Goal: Task Accomplishment & Management: Use online tool/utility

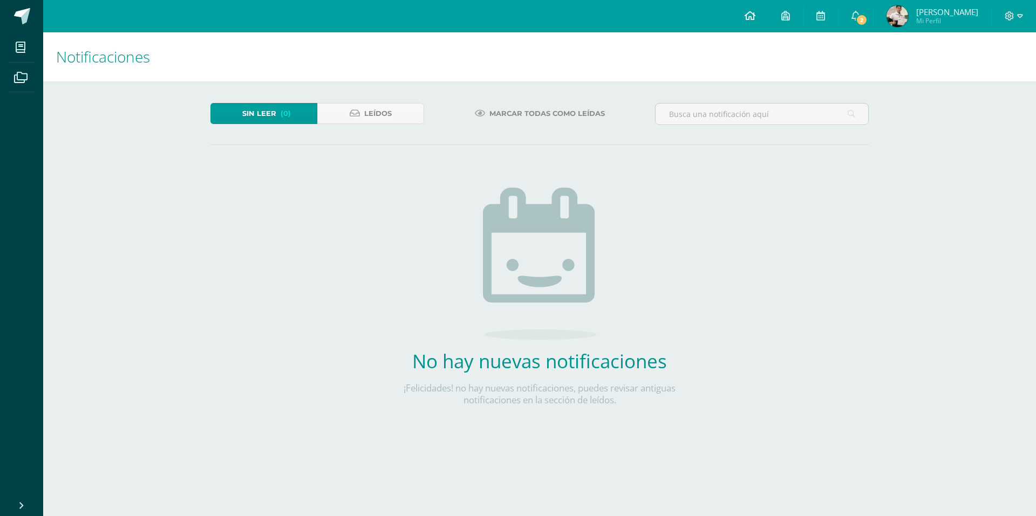
click at [756, 14] on icon at bounding box center [750, 16] width 11 height 10
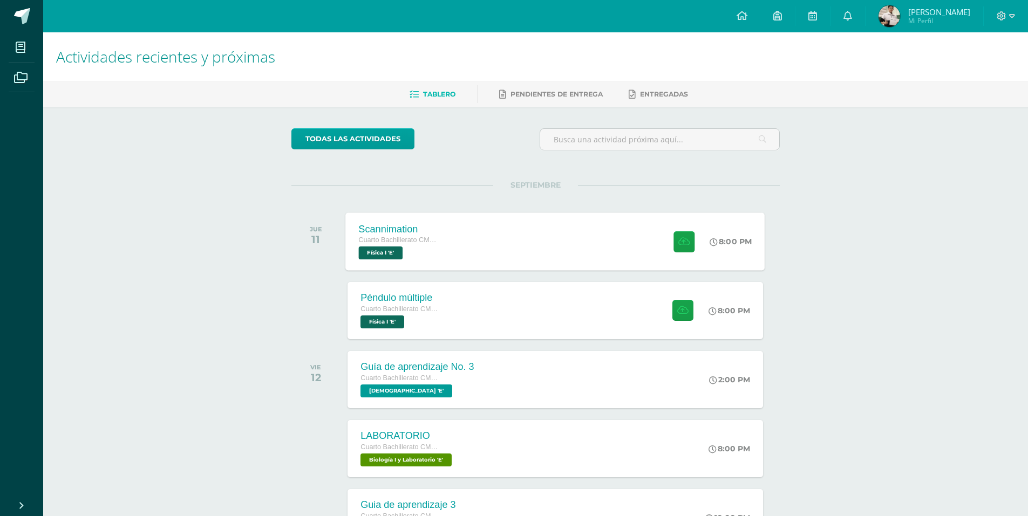
click at [510, 253] on div "Scannimation Cuarto Bachillerato CMP Bachillerato en CCLL con Orientación en Co…" at bounding box center [555, 242] width 419 height 58
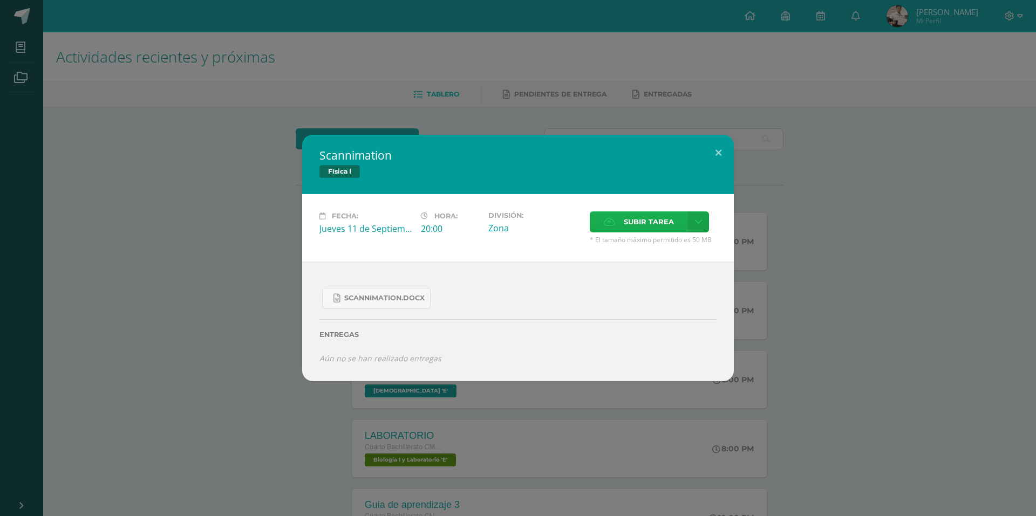
click at [662, 219] on span "Subir tarea" at bounding box center [649, 222] width 50 height 20
click at [0, 0] on input "Subir tarea" at bounding box center [0, 0] width 0 height 0
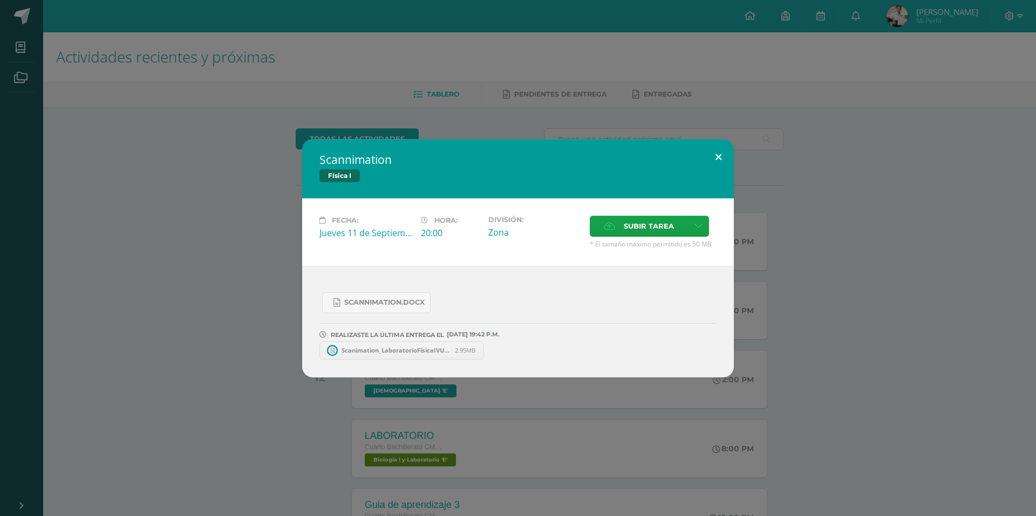
click at [721, 159] on button at bounding box center [718, 157] width 31 height 37
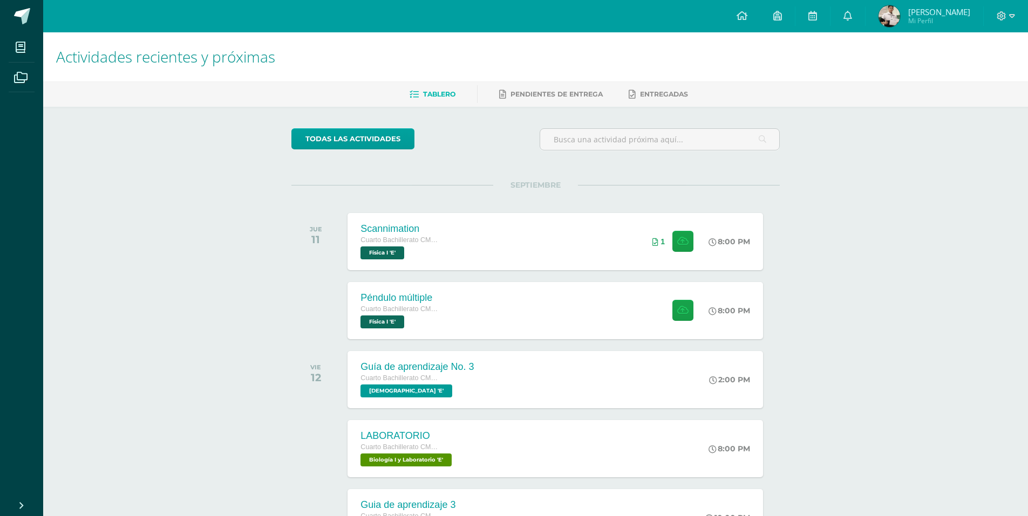
click at [546, 276] on div "SEPTIEMBRE JUE 11 Scannimation Cuarto Bachillerato CMP Bachillerato en CCLL con…" at bounding box center [535, 401] width 488 height 432
click at [540, 296] on div "Péndulo múltiple Cuarto Bachillerato CMP Bachillerato en CCLL con Orientación e…" at bounding box center [555, 311] width 419 height 58
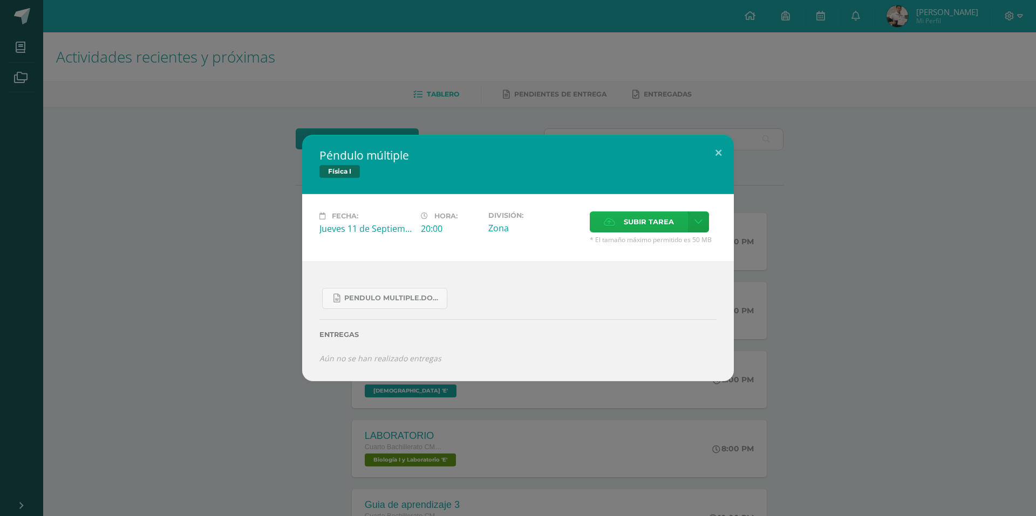
click at [617, 232] on label "Subir tarea" at bounding box center [639, 222] width 98 height 21
click at [0, 0] on input "Subir tarea" at bounding box center [0, 0] width 0 height 0
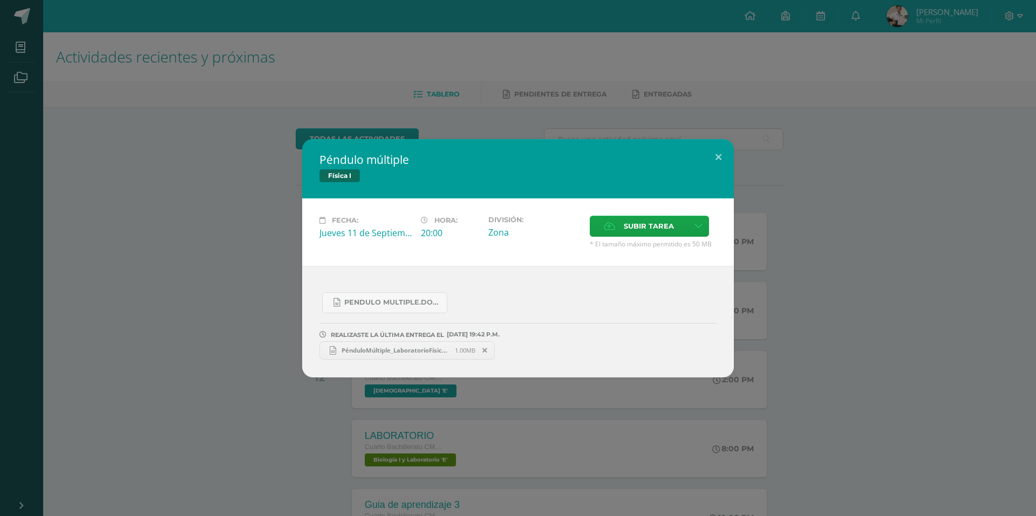
click at [399, 351] on span "PénduloMúltiple_LaboratorioFísicaIVUnidad.docx" at bounding box center [395, 350] width 119 height 8
click at [713, 159] on button at bounding box center [718, 157] width 31 height 37
